Goal: Task Accomplishment & Management: Manage account settings

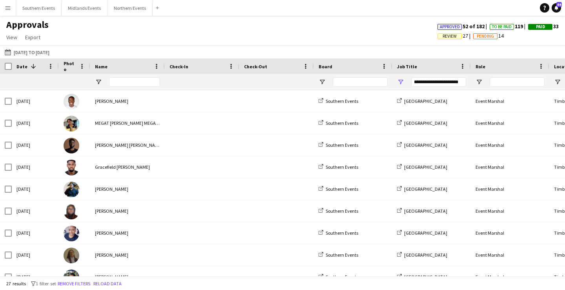
click at [10, 8] on app-icon "Menu" at bounding box center [8, 8] width 6 height 6
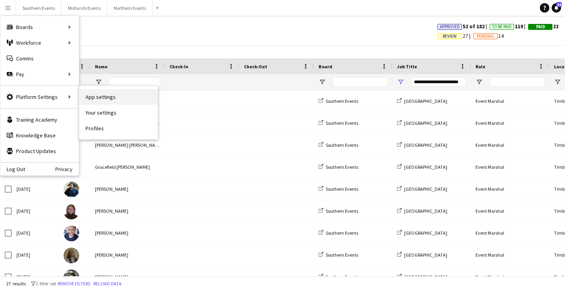
click at [108, 99] on link "App settings" at bounding box center [118, 97] width 78 height 16
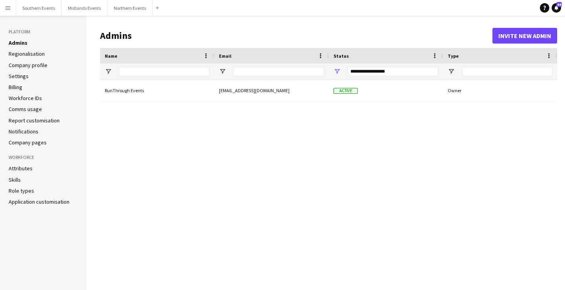
click at [40, 56] on link "Regionalisation" at bounding box center [27, 53] width 36 height 7
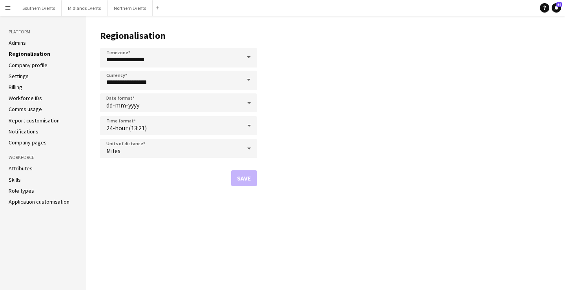
click at [36, 65] on link "Company profile" at bounding box center [28, 65] width 39 height 7
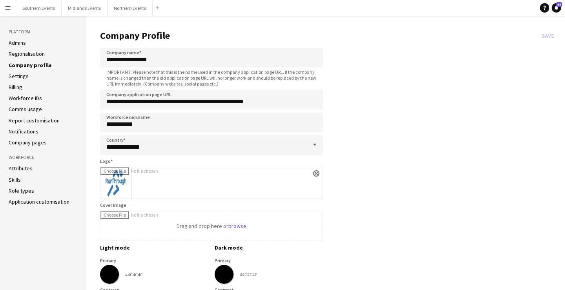
click at [24, 76] on link "Settings" at bounding box center [19, 76] width 20 height 7
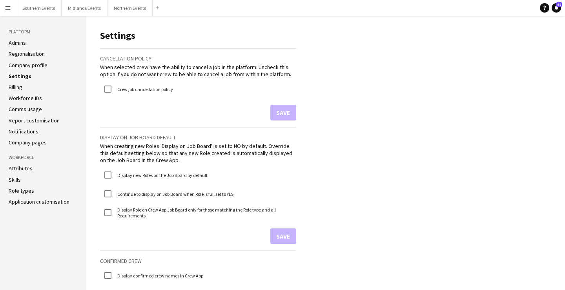
click at [36, 144] on link "Company pages" at bounding box center [28, 142] width 38 height 7
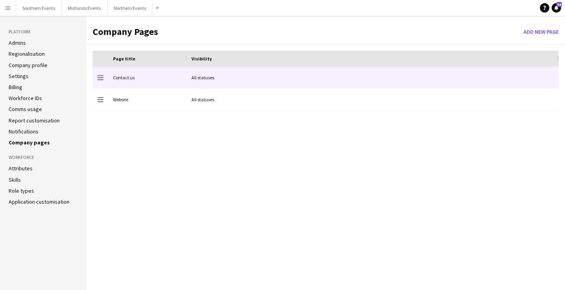
click at [121, 77] on div "Contact us" at bounding box center [147, 78] width 78 height 22
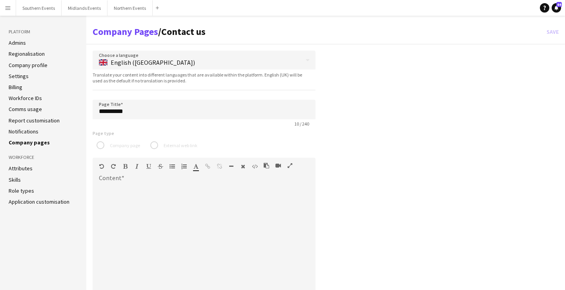
click at [35, 133] on link "Notifications" at bounding box center [24, 131] width 30 height 7
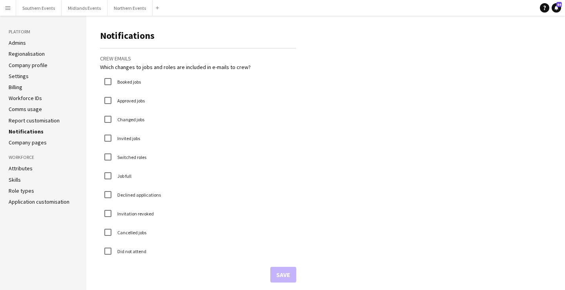
click at [36, 119] on link "Report customisation" at bounding box center [34, 120] width 51 height 7
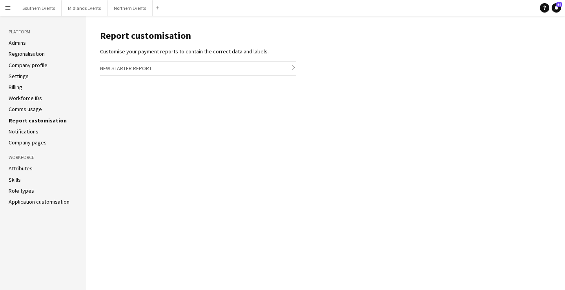
click at [35, 108] on link "Comms usage" at bounding box center [25, 108] width 33 height 7
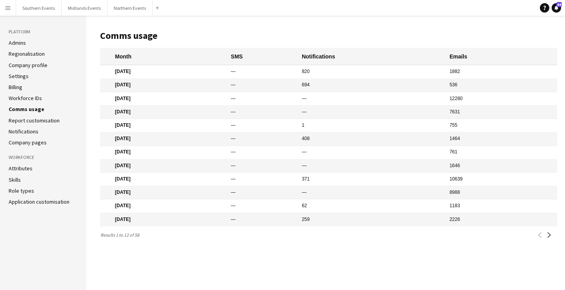
click at [35, 99] on link "Workforce IDs" at bounding box center [25, 97] width 33 height 7
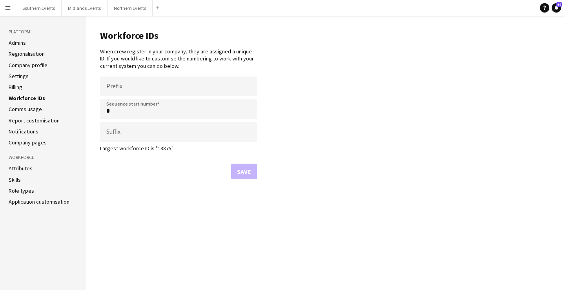
click at [29, 87] on li "Billing" at bounding box center [43, 87] width 69 height 7
click at [16, 87] on link "Billing" at bounding box center [16, 87] width 14 height 7
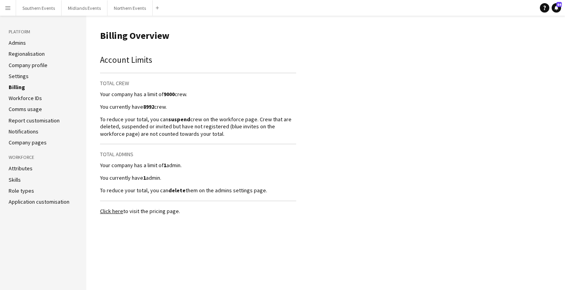
click at [54, 170] on li "Attributes" at bounding box center [43, 168] width 69 height 7
click at [22, 168] on link "Attributes" at bounding box center [21, 168] width 24 height 7
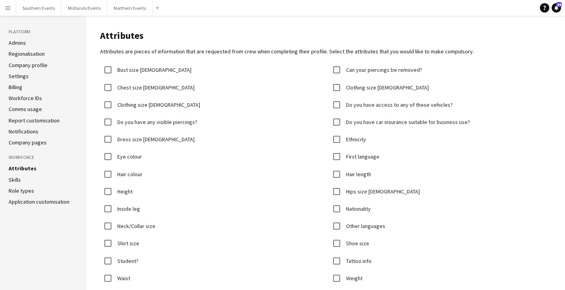
click at [16, 178] on link "Skills" at bounding box center [15, 179] width 12 height 7
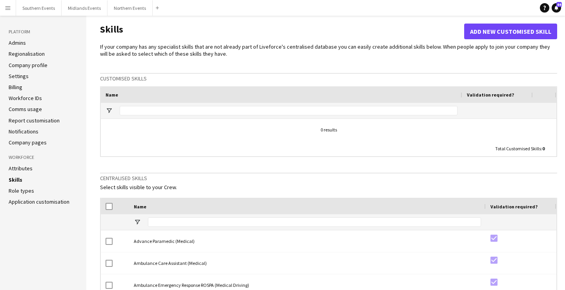
click at [26, 191] on link "Role types" at bounding box center [21, 190] width 25 height 7
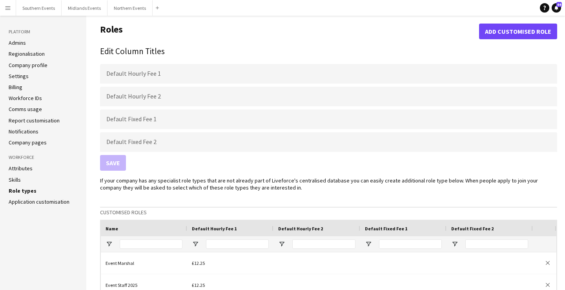
click at [27, 203] on link "Application customisation" at bounding box center [39, 201] width 61 height 7
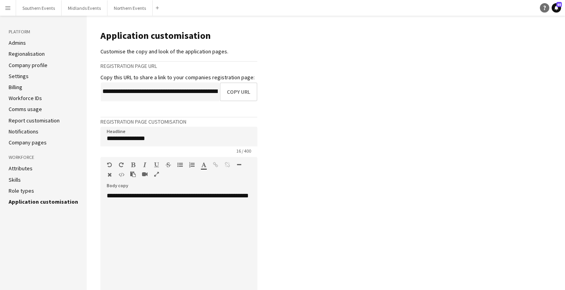
click at [540, 8] on link "Help" at bounding box center [543, 7] width 9 height 9
click at [542, 8] on icon "Help" at bounding box center [544, 7] width 5 height 5
click at [17, 43] on link "Admins" at bounding box center [17, 42] width 17 height 7
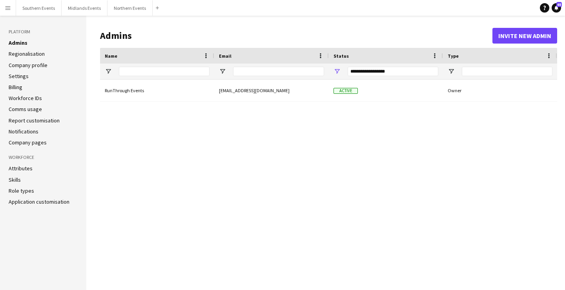
click at [21, 55] on link "Regionalisation" at bounding box center [27, 53] width 36 height 7
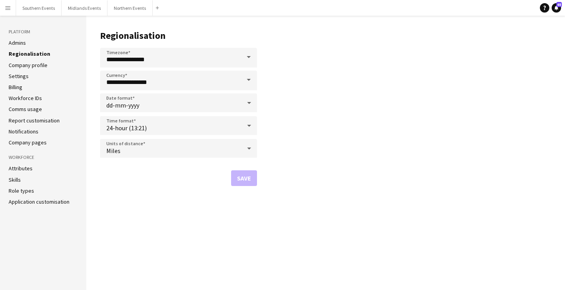
click at [27, 66] on link "Company profile" at bounding box center [28, 65] width 39 height 7
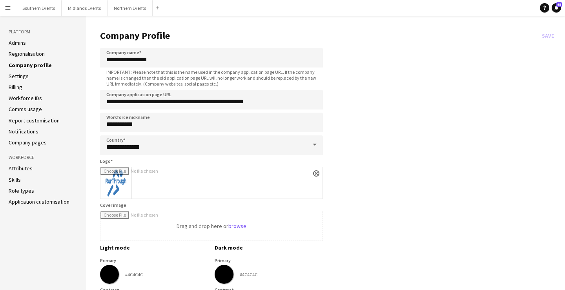
click at [23, 76] on link "Settings" at bounding box center [19, 76] width 20 height 7
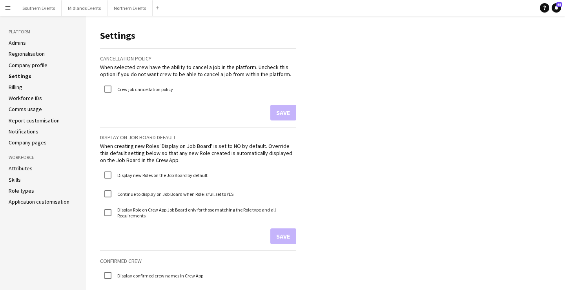
click at [20, 91] on ul "Admins Regionalisation Company profile Settings Billing Workforce IDs Comms usa…" at bounding box center [43, 92] width 69 height 107
click at [16, 85] on link "Billing" at bounding box center [16, 87] width 14 height 7
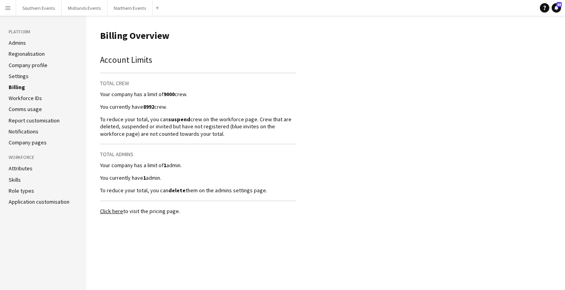
click at [27, 98] on link "Workforce IDs" at bounding box center [25, 97] width 33 height 7
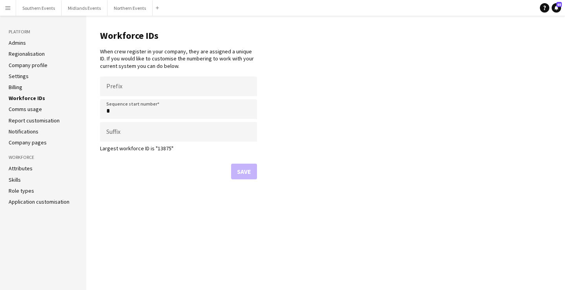
click at [25, 108] on link "Comms usage" at bounding box center [25, 108] width 33 height 7
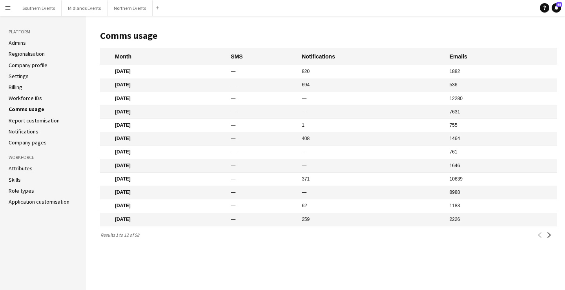
click at [25, 119] on link "Report customisation" at bounding box center [34, 120] width 51 height 7
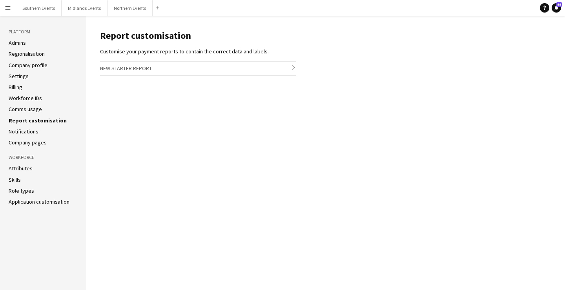
click at [5, 13] on button "Menu" at bounding box center [8, 8] width 16 height 16
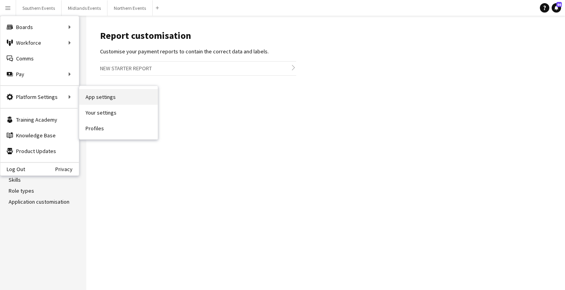
click at [98, 104] on link "App settings" at bounding box center [118, 97] width 78 height 16
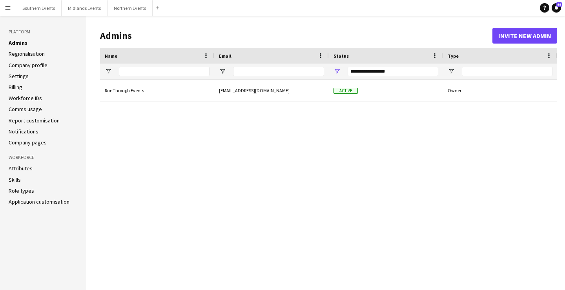
click at [7, 6] on app-icon "Menu" at bounding box center [8, 8] width 6 height 6
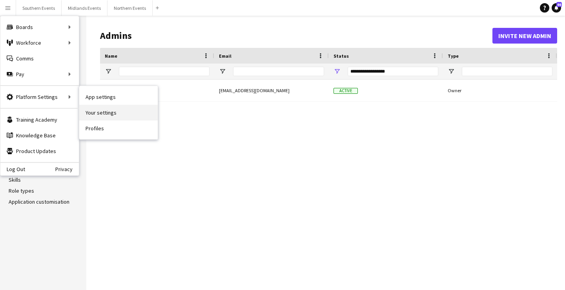
click at [99, 111] on link "Your settings" at bounding box center [118, 113] width 78 height 16
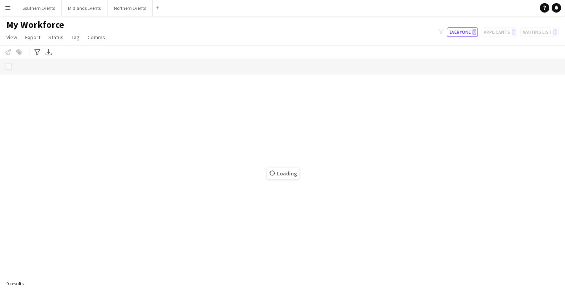
click at [11, 4] on button "Menu" at bounding box center [8, 8] width 16 height 16
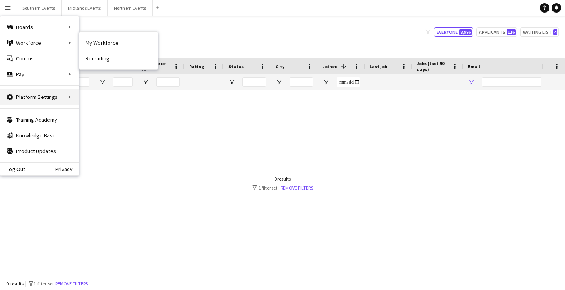
type input "**********"
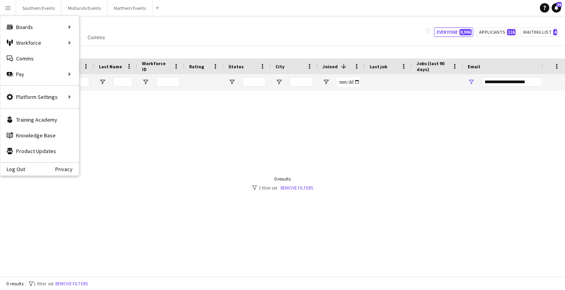
click at [524, 11] on app-navbar "Menu Boards Boards Boards All jobs Status Workforce Workforce My Workforce Recr…" at bounding box center [282, 8] width 565 height 16
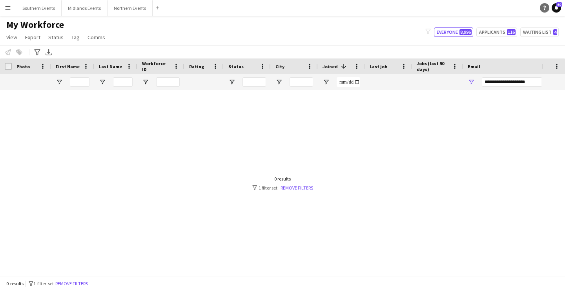
click at [544, 5] on icon "Help" at bounding box center [544, 7] width 5 height 5
click at [546, 7] on icon "Help" at bounding box center [544, 7] width 5 height 5
click at [11, 10] on app-icon "Menu" at bounding box center [8, 8] width 6 height 6
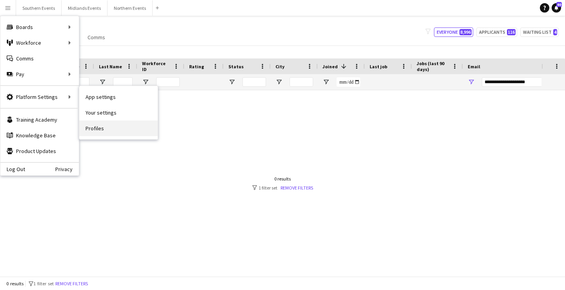
click at [109, 129] on link "Profiles" at bounding box center [118, 128] width 78 height 16
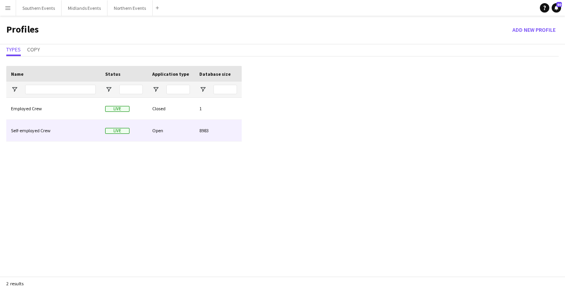
click at [70, 125] on div "Self-employed Crew" at bounding box center [53, 131] width 94 height 22
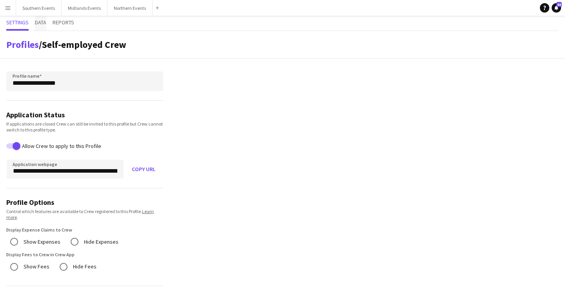
click at [43, 22] on span "Data" at bounding box center [40, 22] width 11 height 5
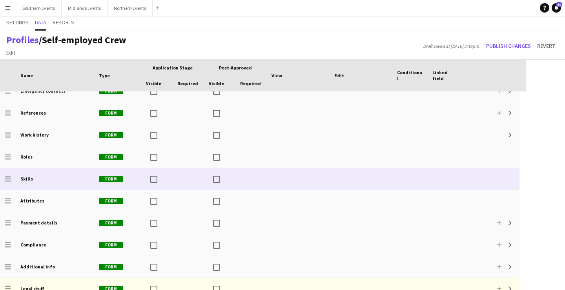
scroll to position [109, 0]
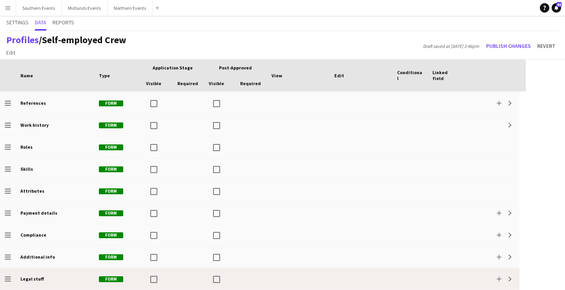
click at [11, 278] on div "Drag to change order" at bounding box center [8, 279] width 16 height 22
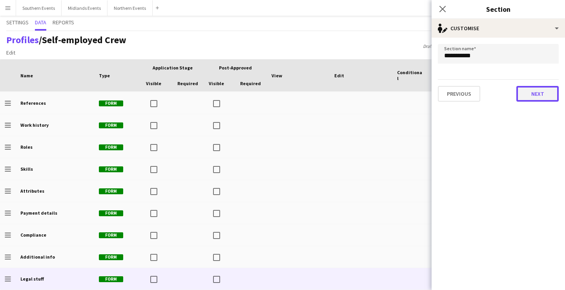
click at [547, 101] on button "Next" at bounding box center [537, 94] width 42 height 16
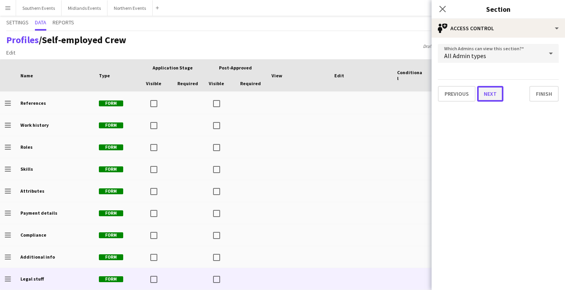
click at [492, 99] on button "Next" at bounding box center [490, 94] width 26 height 16
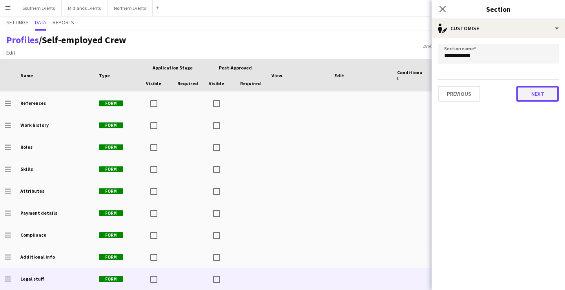
click at [537, 91] on button "Next" at bounding box center [537, 94] width 42 height 16
click at [514, 54] on div "All Admin types" at bounding box center [490, 53] width 105 height 19
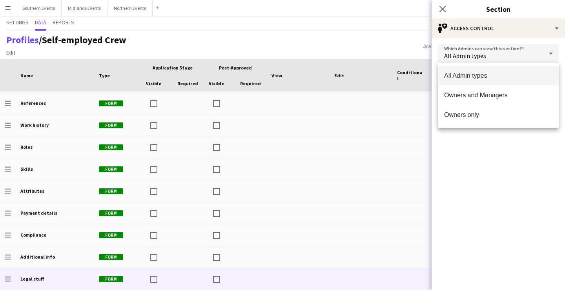
click at [505, 163] on div at bounding box center [282, 145] width 565 height 290
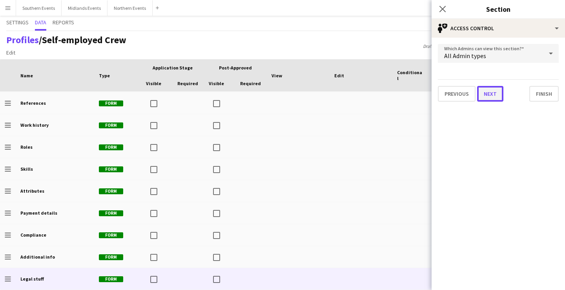
click at [492, 98] on button "Next" at bounding box center [490, 94] width 26 height 16
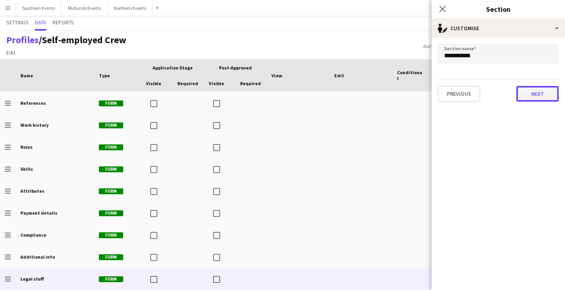
click at [525, 93] on button "Next" at bounding box center [537, 94] width 42 height 16
click at [537, 94] on button "Finish" at bounding box center [543, 94] width 29 height 16
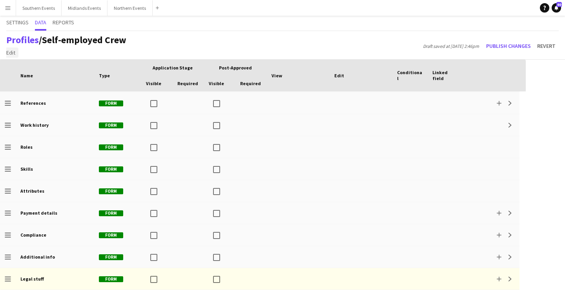
click at [10, 53] on span "Edit" at bounding box center [10, 52] width 9 height 7
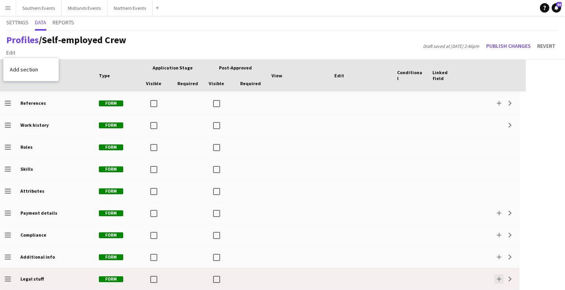
click at [500, 279] on app-icon "Add" at bounding box center [498, 278] width 5 height 5
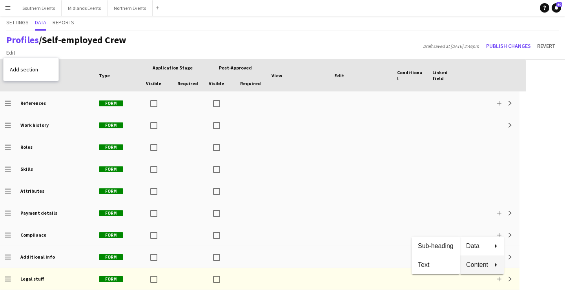
click at [492, 267] on button "Content" at bounding box center [482, 264] width 44 height 19
click at [439, 242] on span "Sub-heading" at bounding box center [436, 245] width 36 height 7
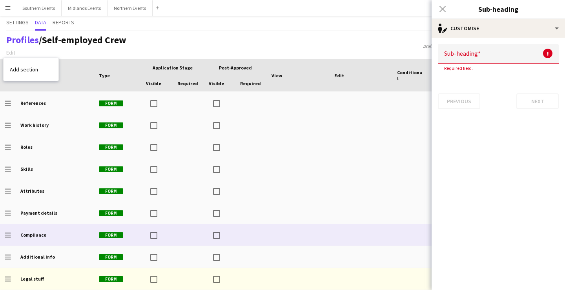
scroll to position [197, 0]
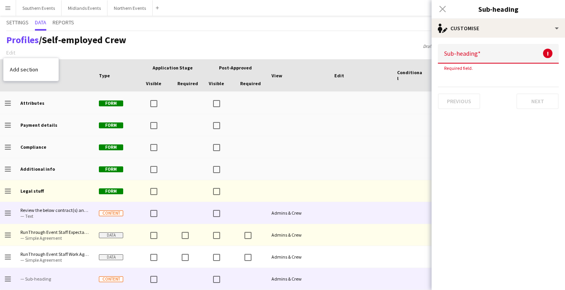
click at [64, 214] on span "— Text" at bounding box center [54, 216] width 69 height 6
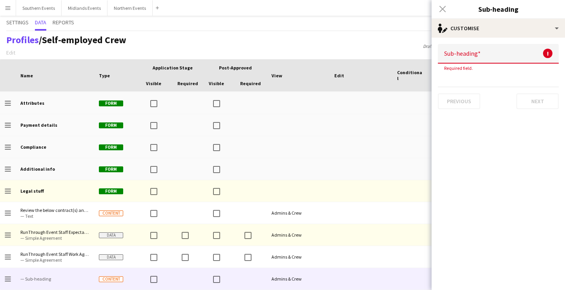
click at [445, 2] on div "Close pop-in" at bounding box center [442, 9] width 22 height 18
click at [440, 9] on div "Close pop-in" at bounding box center [442, 9] width 22 height 18
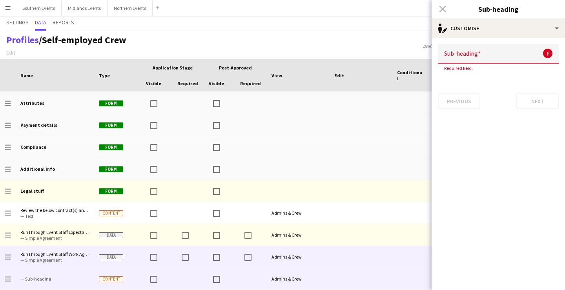
click at [60, 254] on span "RunThrough Event Staff Work Agreement" at bounding box center [54, 254] width 69 height 6
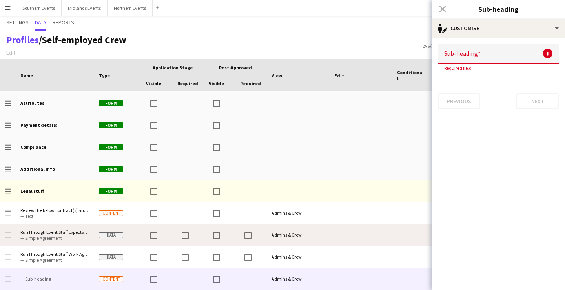
click at [63, 237] on span "— Simple Agreement" at bounding box center [54, 238] width 69 height 6
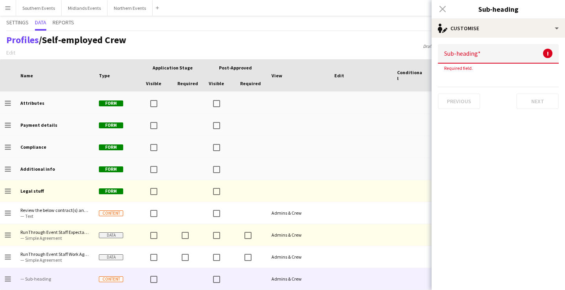
click at [442, 11] on div "Close pop-in" at bounding box center [442, 9] width 22 height 18
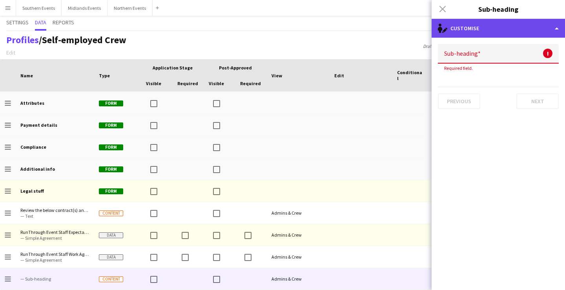
click at [471, 31] on div "single-neutral-actions-edit-1 Customise" at bounding box center [497, 28] width 133 height 19
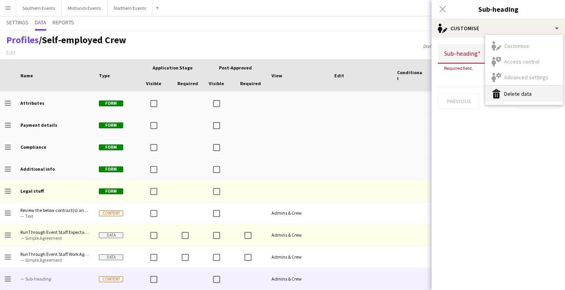
click at [512, 97] on button "Delete data Delete data" at bounding box center [524, 94] width 78 height 16
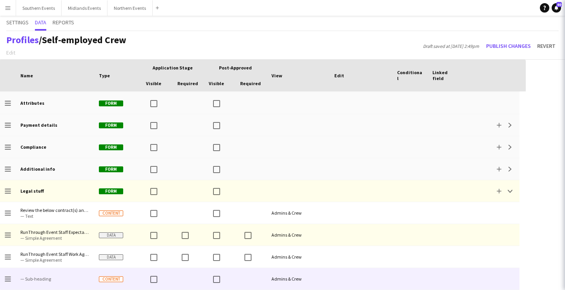
scroll to position [175, 0]
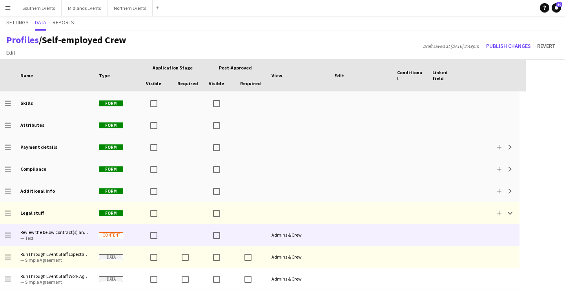
click at [370, 237] on div at bounding box center [360, 235] width 63 height 22
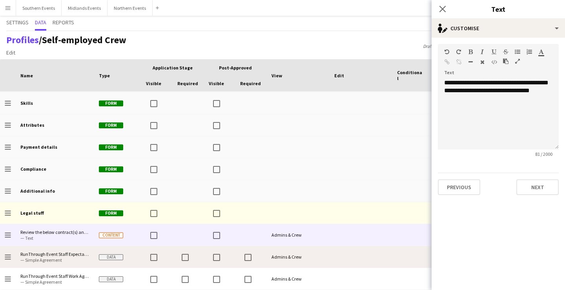
click at [370, 258] on div at bounding box center [360, 257] width 63 height 22
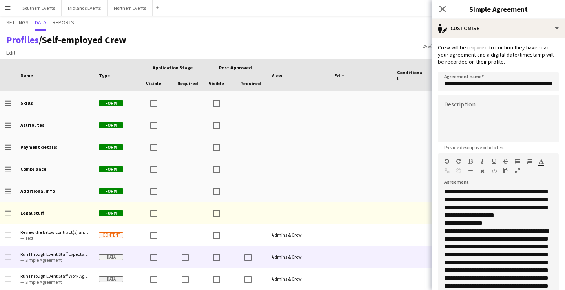
scroll to position [840, 0]
click at [531, 215] on p "**********" at bounding box center [498, 199] width 108 height 39
click at [391, 38] on div "Profiles / Self-employed Crew Edit Add section Draft saved at [DATE] 2:49pm Pub…" at bounding box center [282, 45] width 565 height 29
